Goal: Task Accomplishment & Management: Use online tool/utility

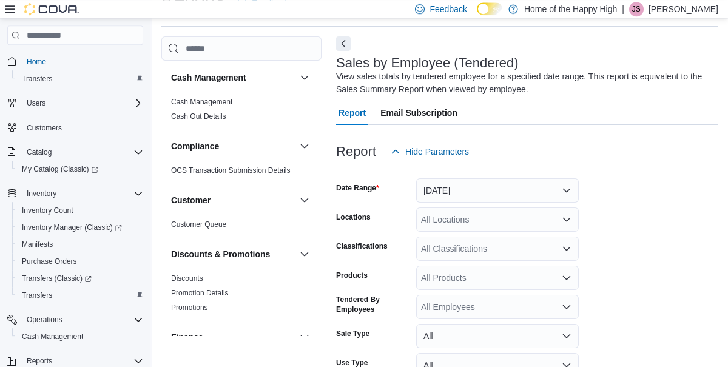
scroll to position [776, 0]
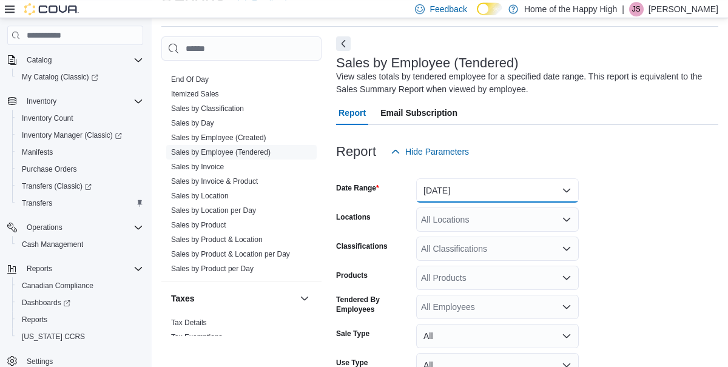
click at [556, 186] on button "[DATE]" at bounding box center [497, 190] width 163 height 24
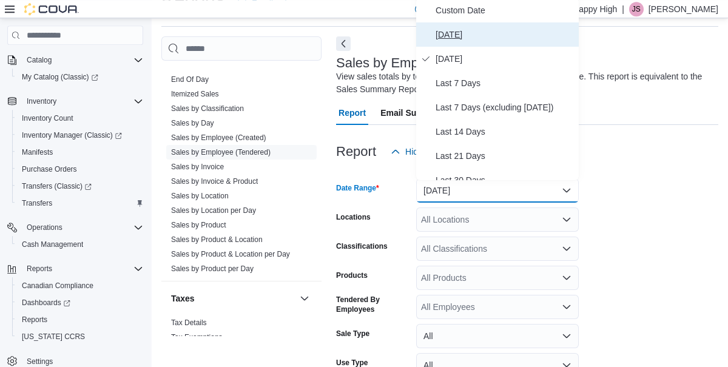
click at [445, 36] on span "[DATE]" at bounding box center [505, 34] width 138 height 15
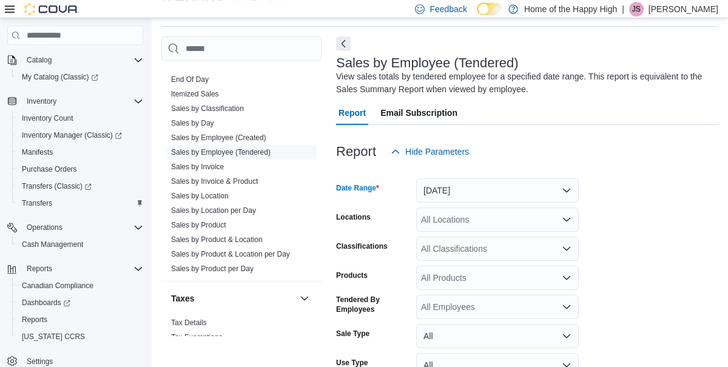
click at [498, 221] on div "All Locations" at bounding box center [497, 220] width 163 height 24
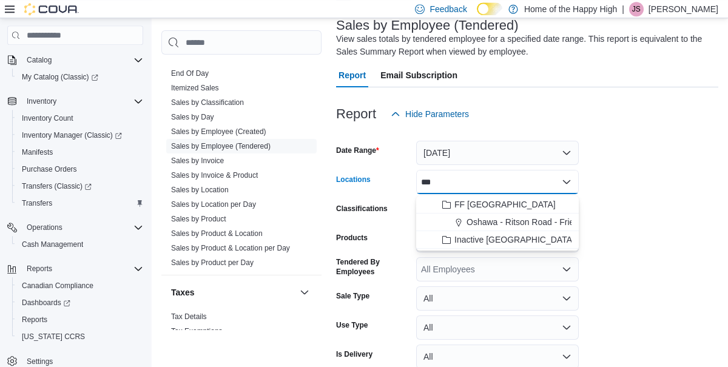
type input "***"
click at [538, 226] on span "Oshawa - Ritson Road - Friendly Stranger" at bounding box center [546, 222] width 158 height 12
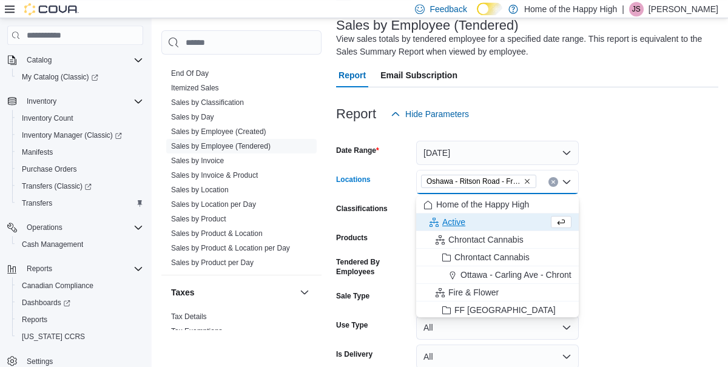
click at [650, 279] on form "Date Range [DATE] Locations [GEOGRAPHIC_DATA] - [GEOGRAPHIC_DATA] - Friendly St…" at bounding box center [527, 264] width 382 height 277
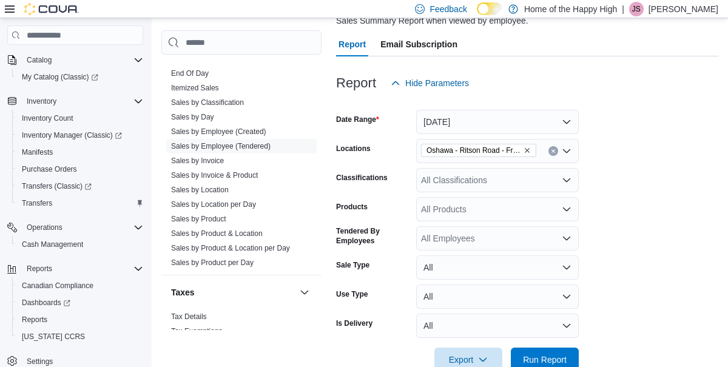
scroll to position [109, 0]
click at [536, 359] on span "Run Report" at bounding box center [545, 360] width 44 height 12
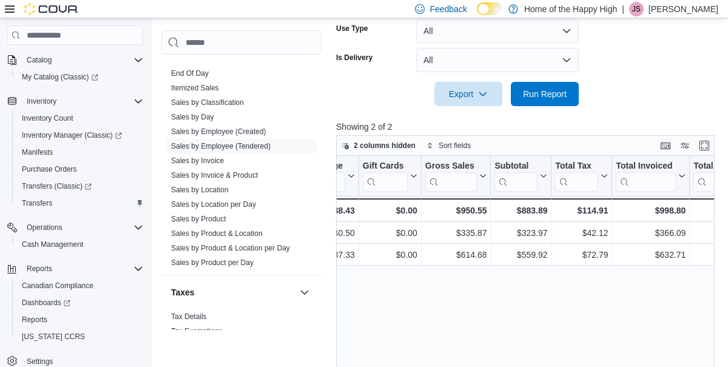
scroll to position [0, 593]
click at [208, 192] on link "Sales by Location" at bounding box center [200, 190] width 58 height 8
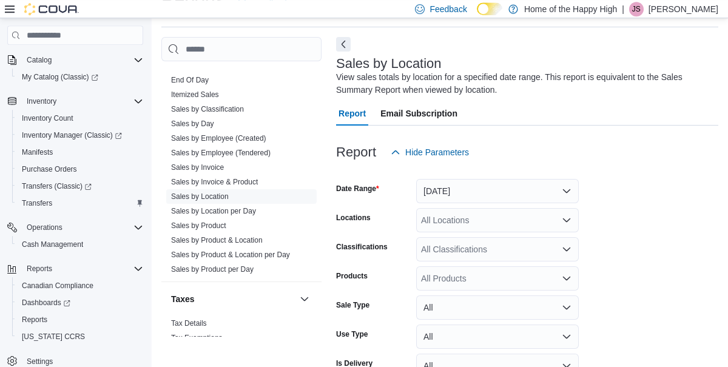
scroll to position [41, 0]
click at [493, 189] on button "[DATE]" at bounding box center [497, 190] width 163 height 24
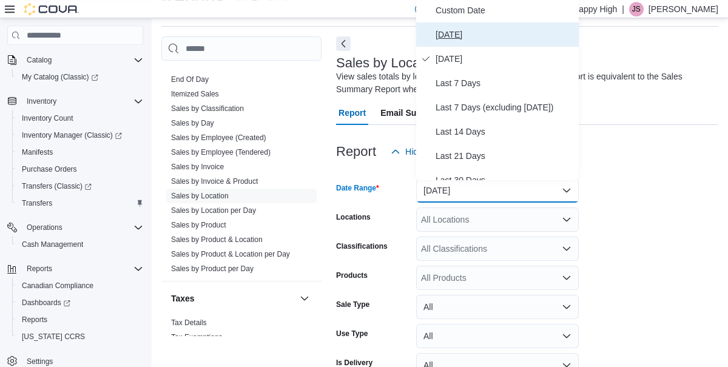
click at [456, 35] on span "[DATE]" at bounding box center [505, 34] width 138 height 15
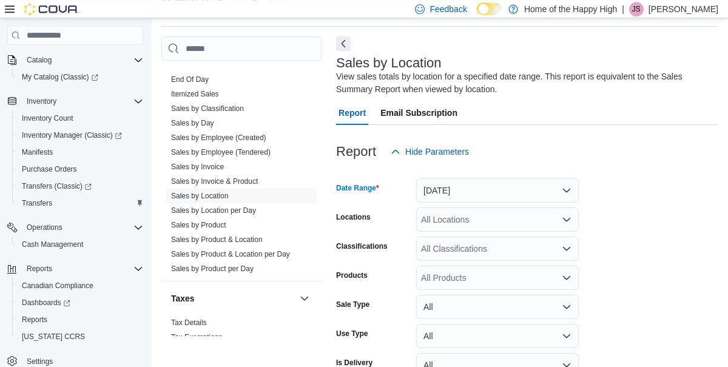
click at [502, 226] on div "All Locations" at bounding box center [497, 220] width 163 height 24
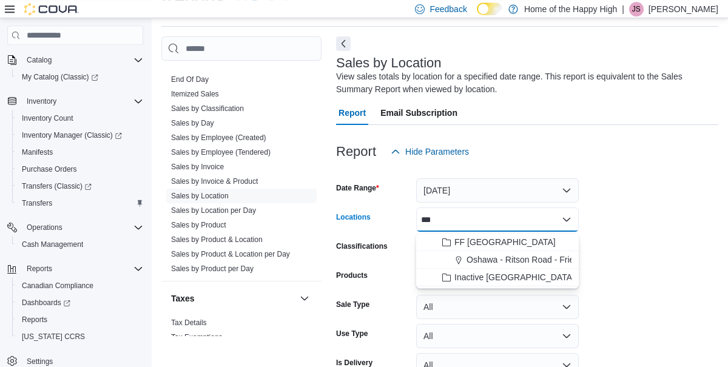
type input "***"
click at [521, 258] on span "Oshawa - Ritson Road - Friendly Stranger" at bounding box center [546, 260] width 158 height 12
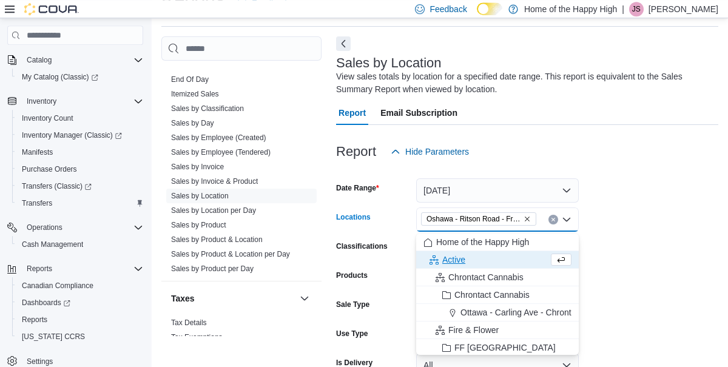
click at [649, 297] on form "Date Range [DATE] Locations [GEOGRAPHIC_DATA] - [GEOGRAPHIC_DATA] - Friendly St…" at bounding box center [527, 288] width 382 height 248
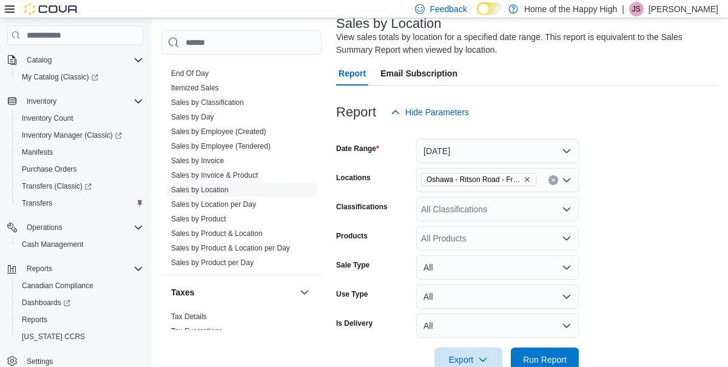
scroll to position [79, 0]
click at [536, 367] on span "Run Report" at bounding box center [545, 360] width 44 height 12
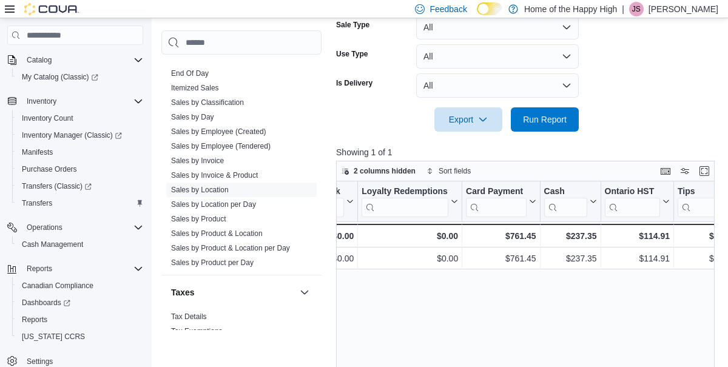
scroll to position [0, 1474]
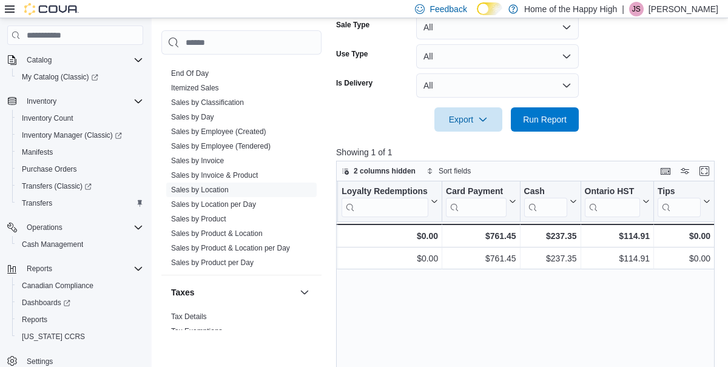
click at [200, 69] on link "End Of Day" at bounding box center [190, 73] width 38 height 8
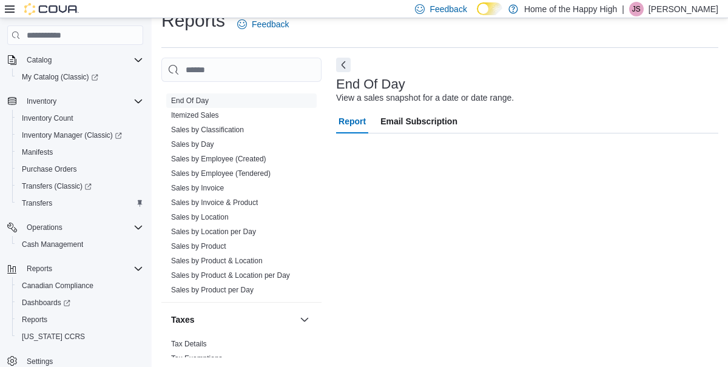
click at [185, 68] on div "Sales" at bounding box center [241, 76] width 160 height 34
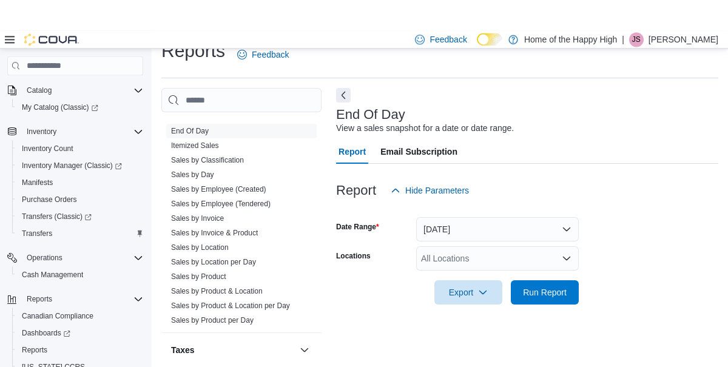
click at [487, 238] on div "All Locations" at bounding box center [497, 228] width 163 height 24
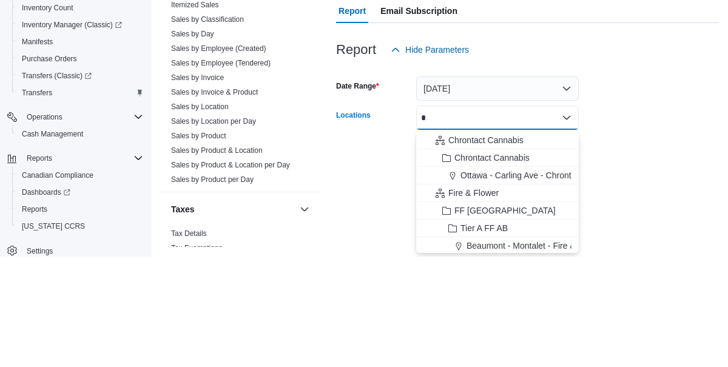
scroll to position [13, 0]
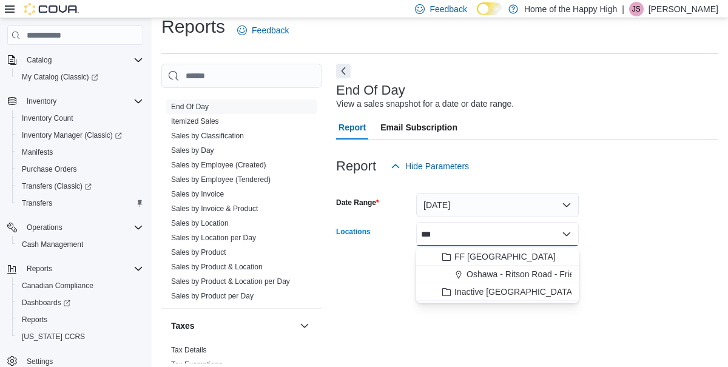
type input "***"
click at [551, 277] on span "Oshawa - Ritson Road - Friendly Stranger" at bounding box center [546, 274] width 158 height 12
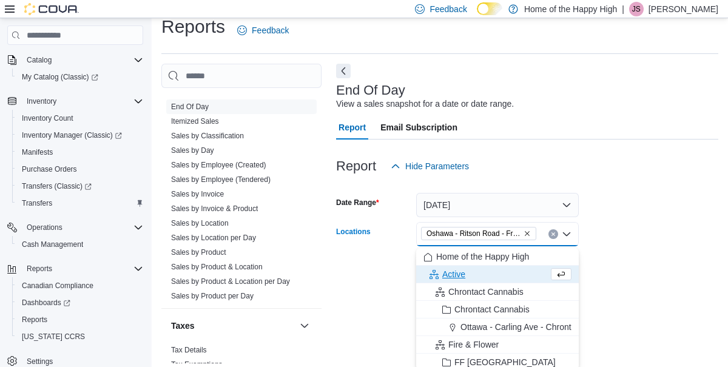
click at [650, 270] on form "Date Range [DATE] Locations [GEOGRAPHIC_DATA] - [GEOGRAPHIC_DATA] - Friendly St…" at bounding box center [527, 229] width 382 height 102
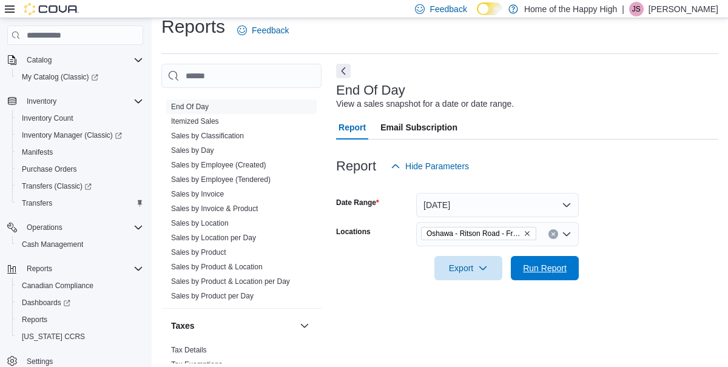
click at [551, 272] on span "Run Report" at bounding box center [545, 268] width 44 height 12
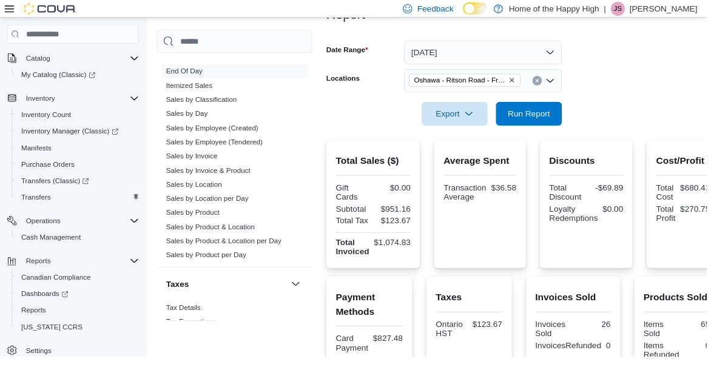
scroll to position [166, 0]
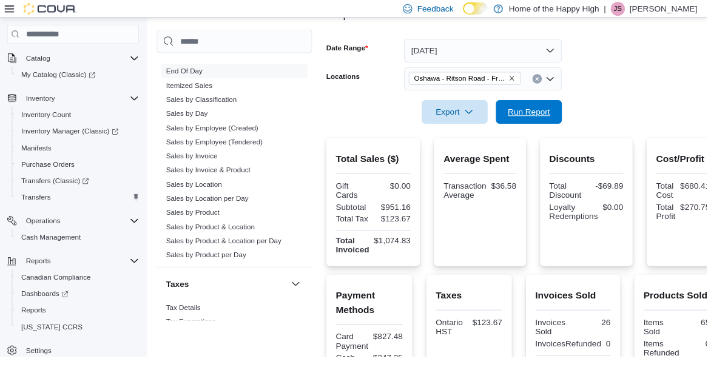
click at [550, 114] on span "Run Report" at bounding box center [545, 115] width 44 height 12
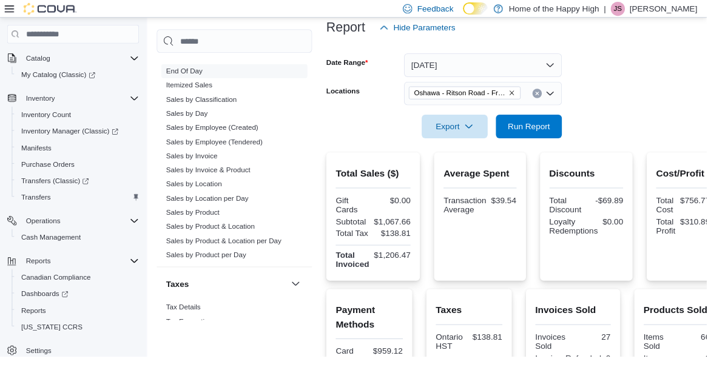
scroll to position [151, 0]
click at [564, 137] on span "Run Report" at bounding box center [545, 130] width 44 height 12
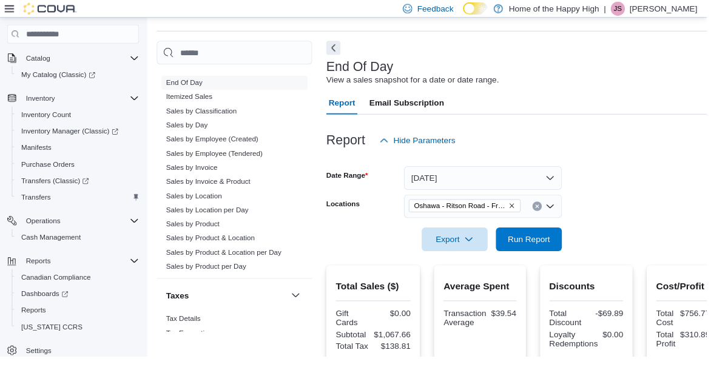
scroll to position [31, 0]
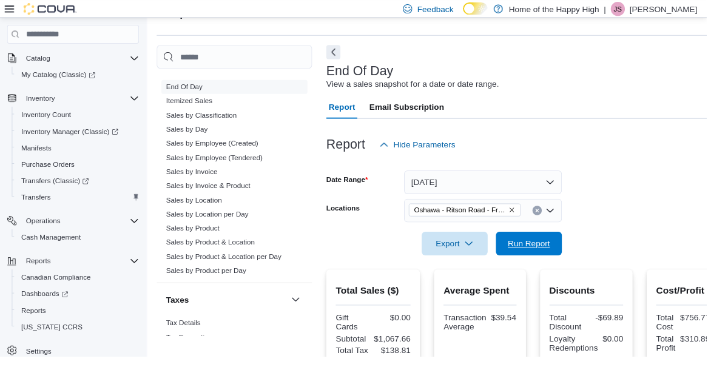
click at [534, 251] on span "Run Report" at bounding box center [545, 251] width 44 height 12
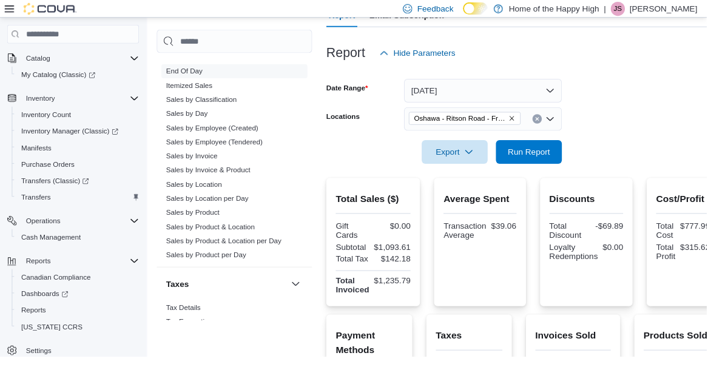
scroll to position [0, 0]
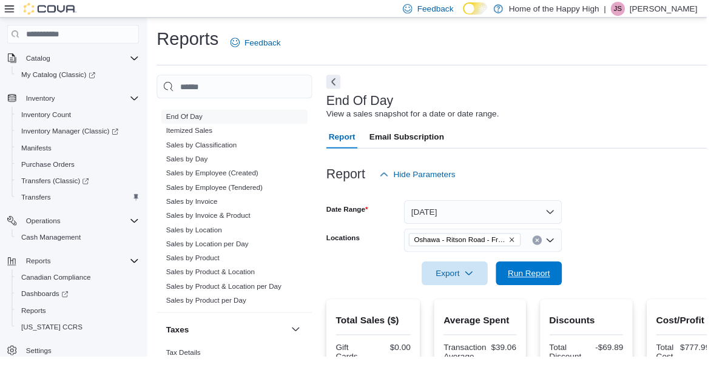
click at [562, 281] on span "Run Report" at bounding box center [545, 281] width 44 height 12
